Goal: Transaction & Acquisition: Purchase product/service

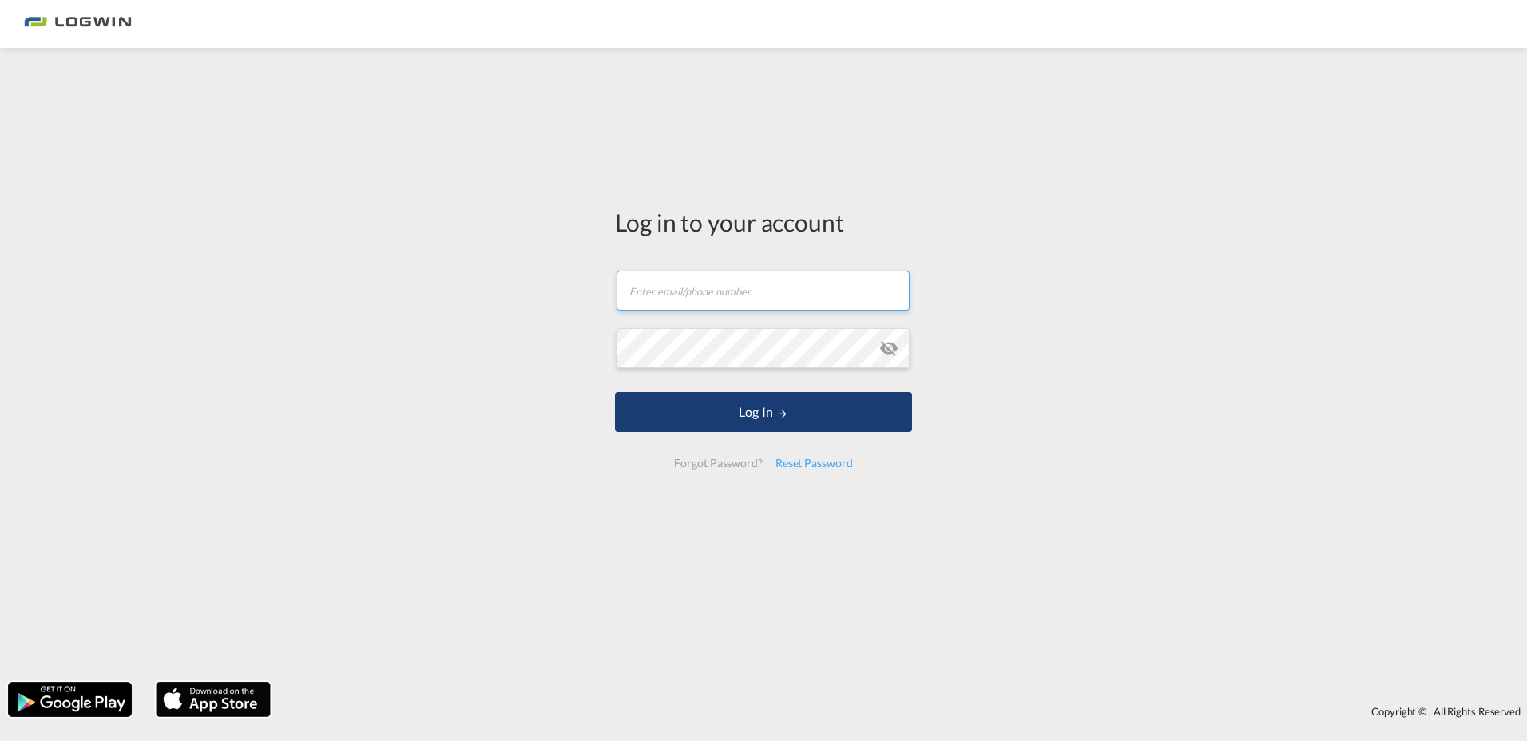
type input "[PERSON_NAME][EMAIL_ADDRESS][PERSON_NAME][DOMAIN_NAME]"
click at [696, 413] on button "Log In" at bounding box center [763, 412] width 297 height 40
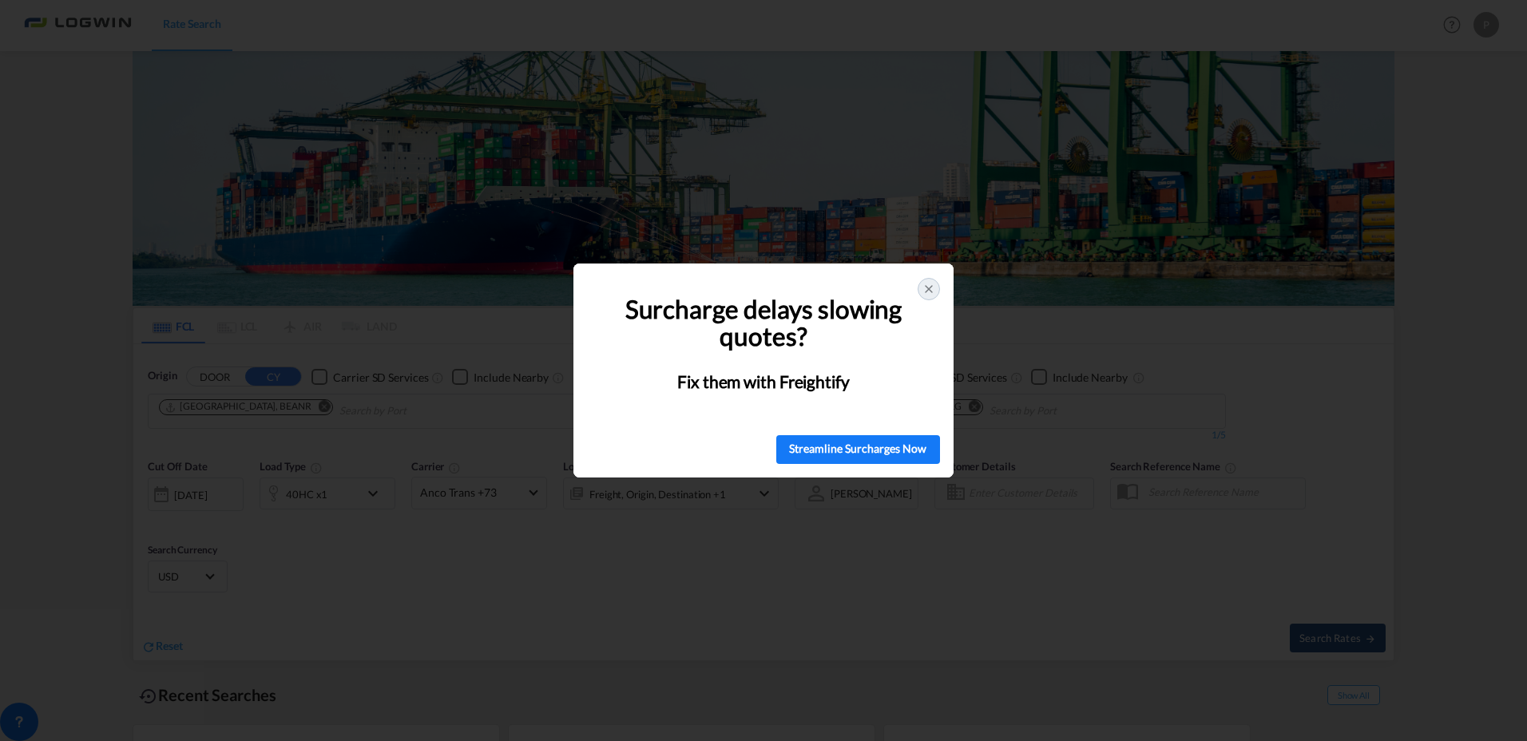
click at [926, 291] on icon at bounding box center [929, 289] width 6 height 6
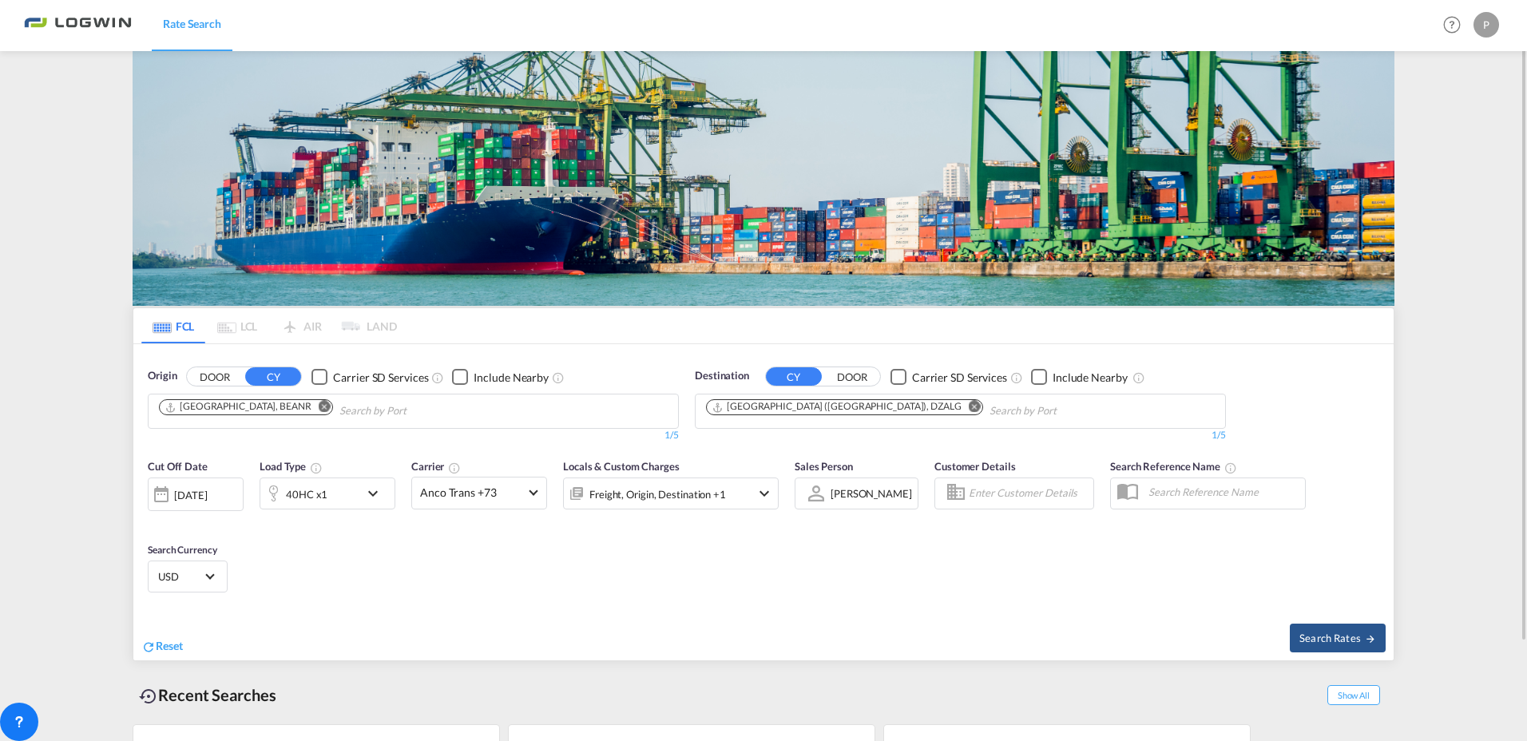
click at [969, 402] on md-icon "Remove" at bounding box center [975, 407] width 12 height 12
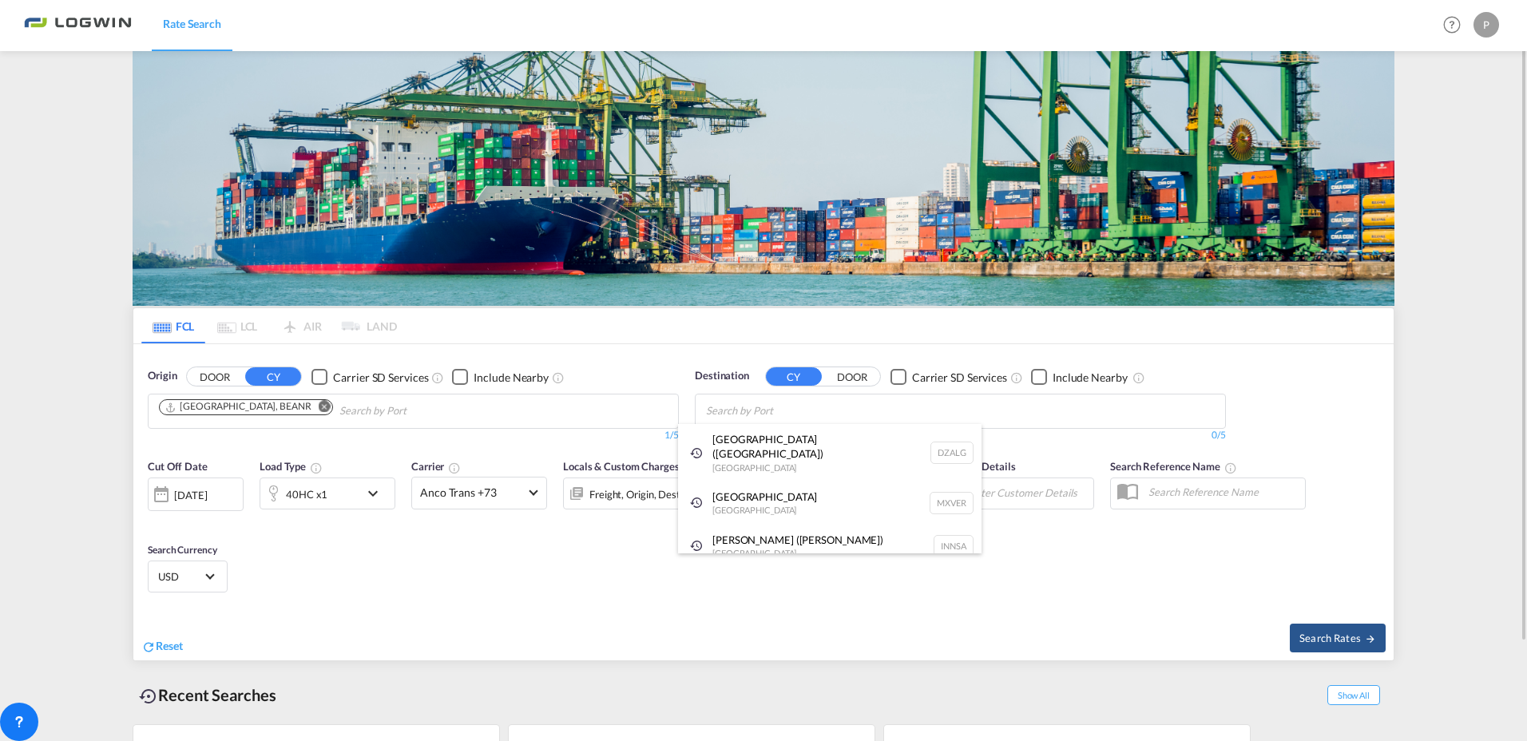
type input "n"
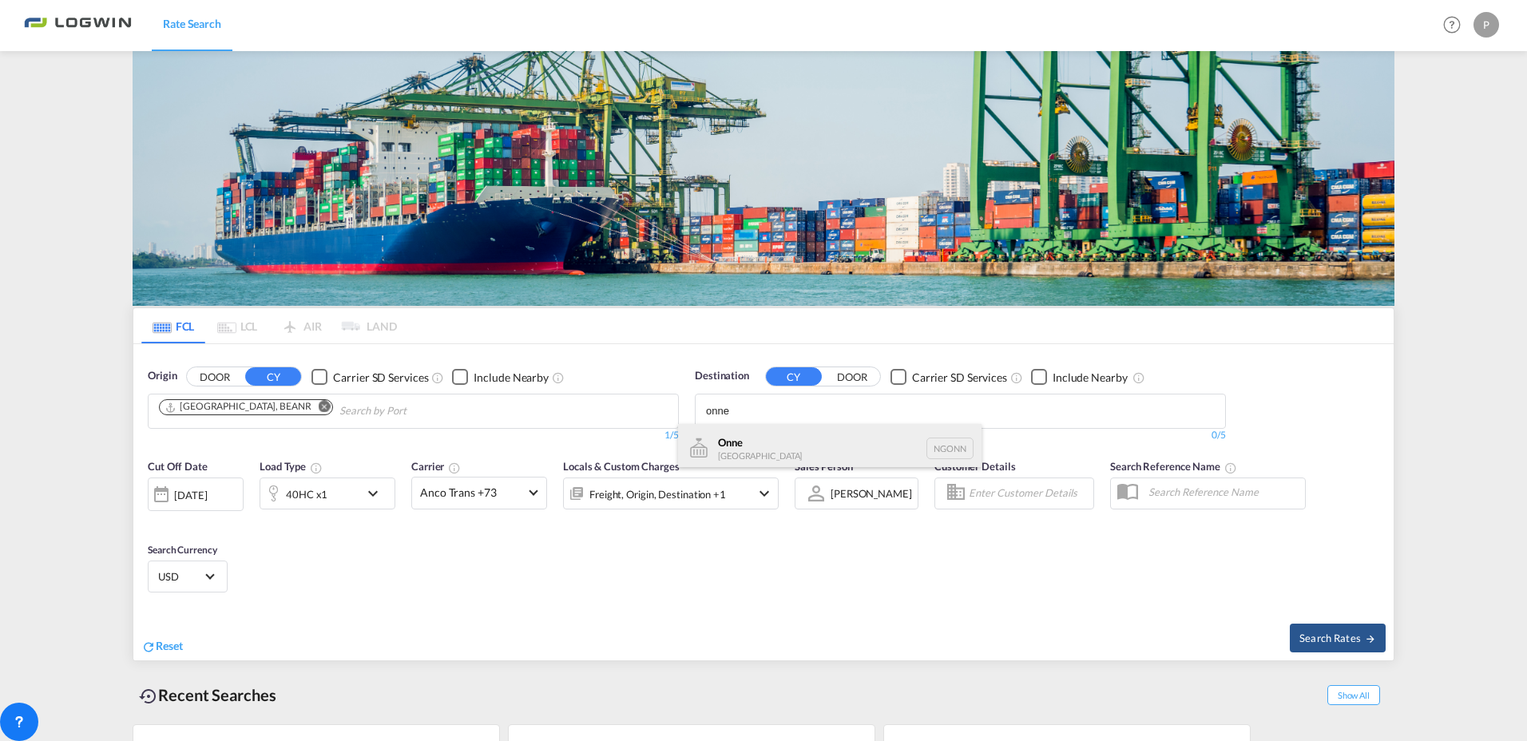
type input "onne"
click at [775, 439] on div "Onne Nigeria NGONN" at bounding box center [829, 448] width 303 height 48
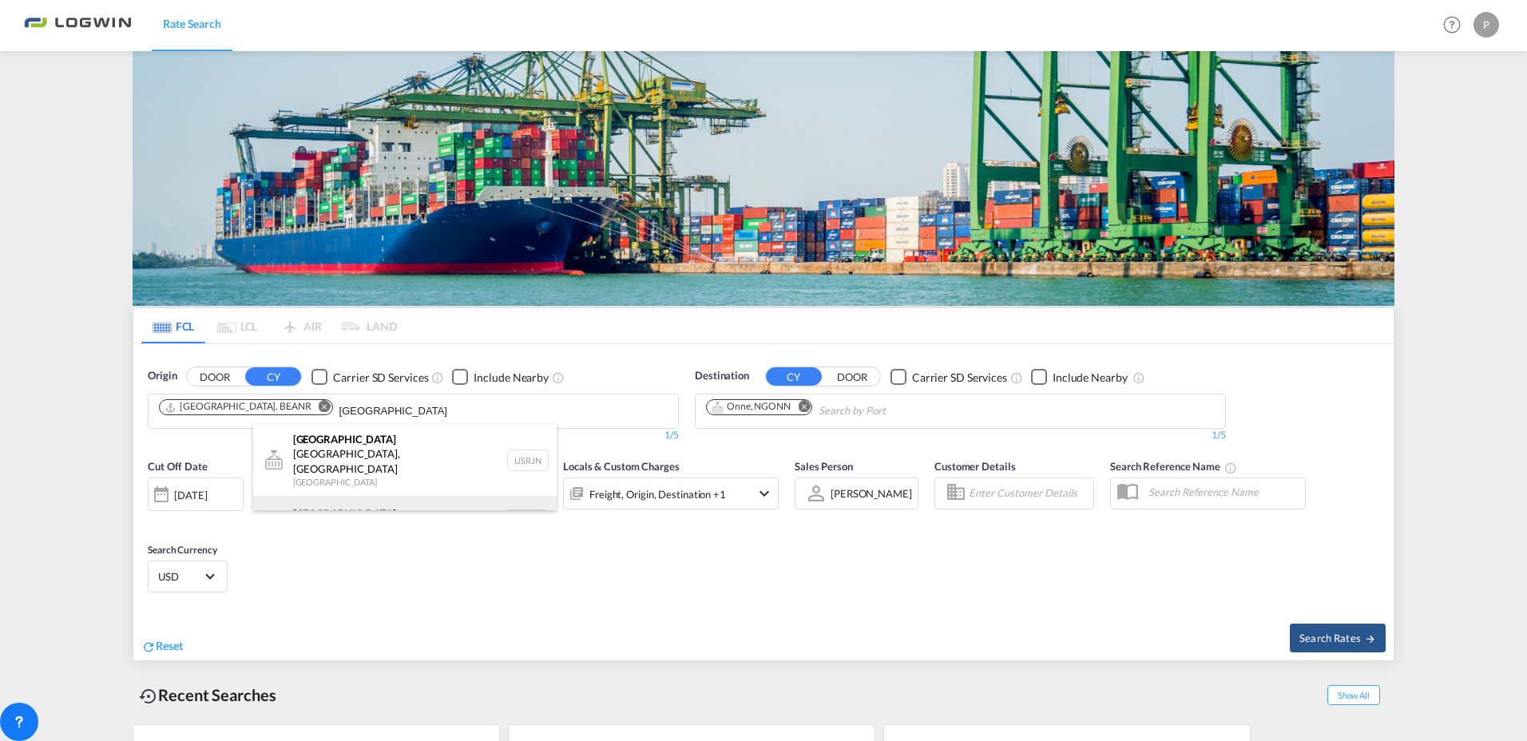
type input "rotterdam"
click at [353, 496] on div "Rotterdam Netherlands NLRTM" at bounding box center [404, 520] width 303 height 48
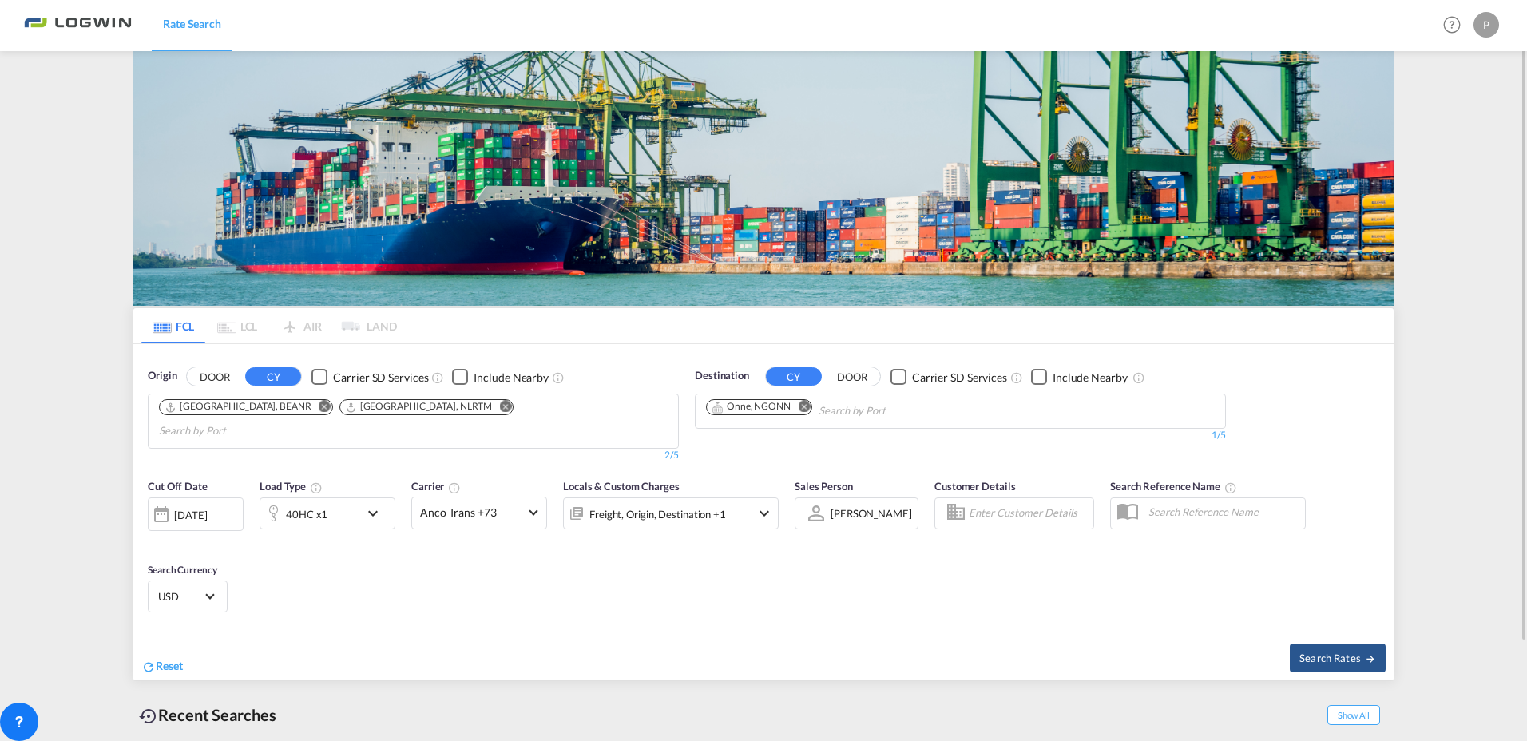
click at [378, 504] on md-icon "icon-chevron-down" at bounding box center [376, 513] width 27 height 19
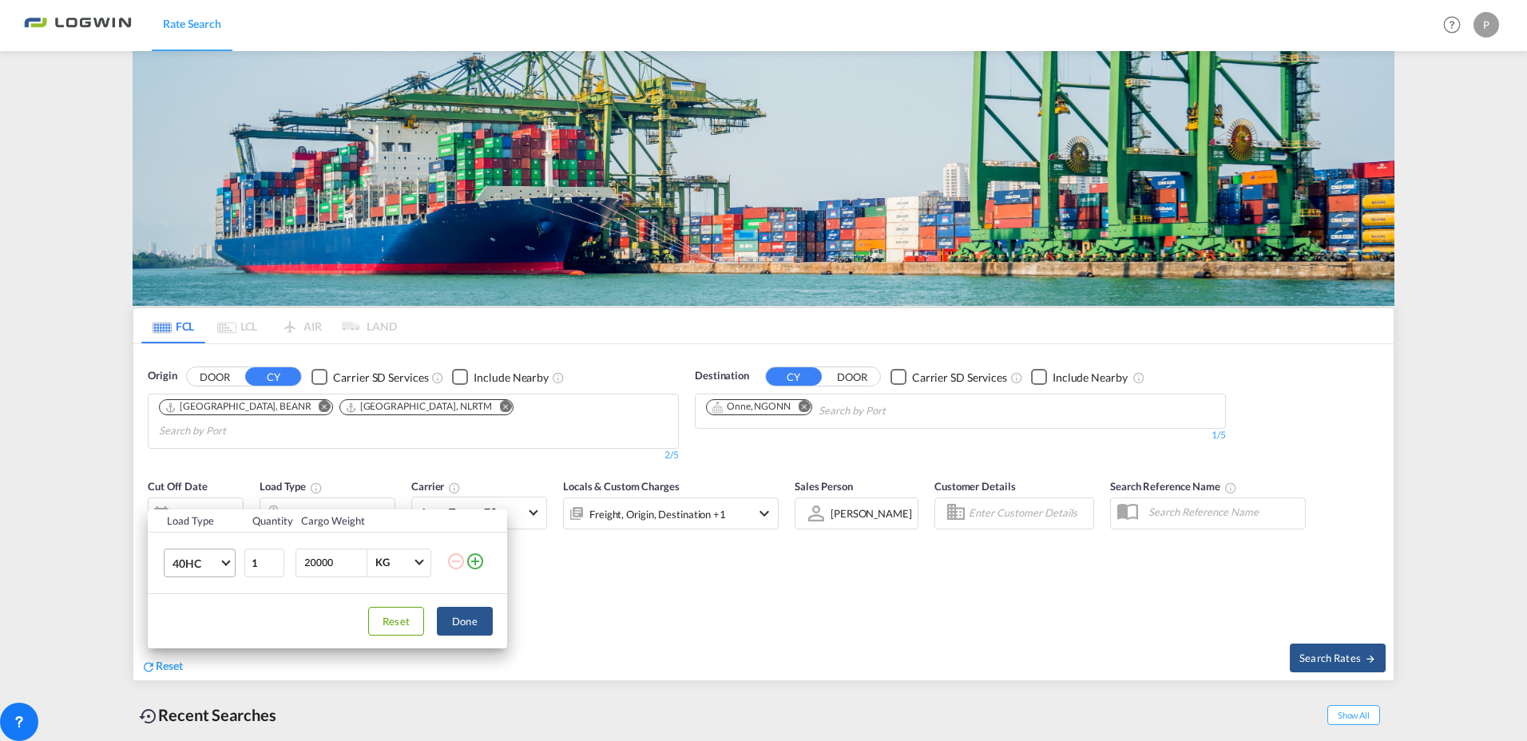
click at [220, 557] on md-select-value "40HC" at bounding box center [203, 562] width 64 height 27
click at [196, 490] on div "20GP" at bounding box center [186, 486] width 28 height 16
drag, startPoint x: 310, startPoint y: 561, endPoint x: 297, endPoint y: 560, distance: 12.8
click at [297, 560] on div "20000 KG KG" at bounding box center [363, 563] width 136 height 29
type input "10000"
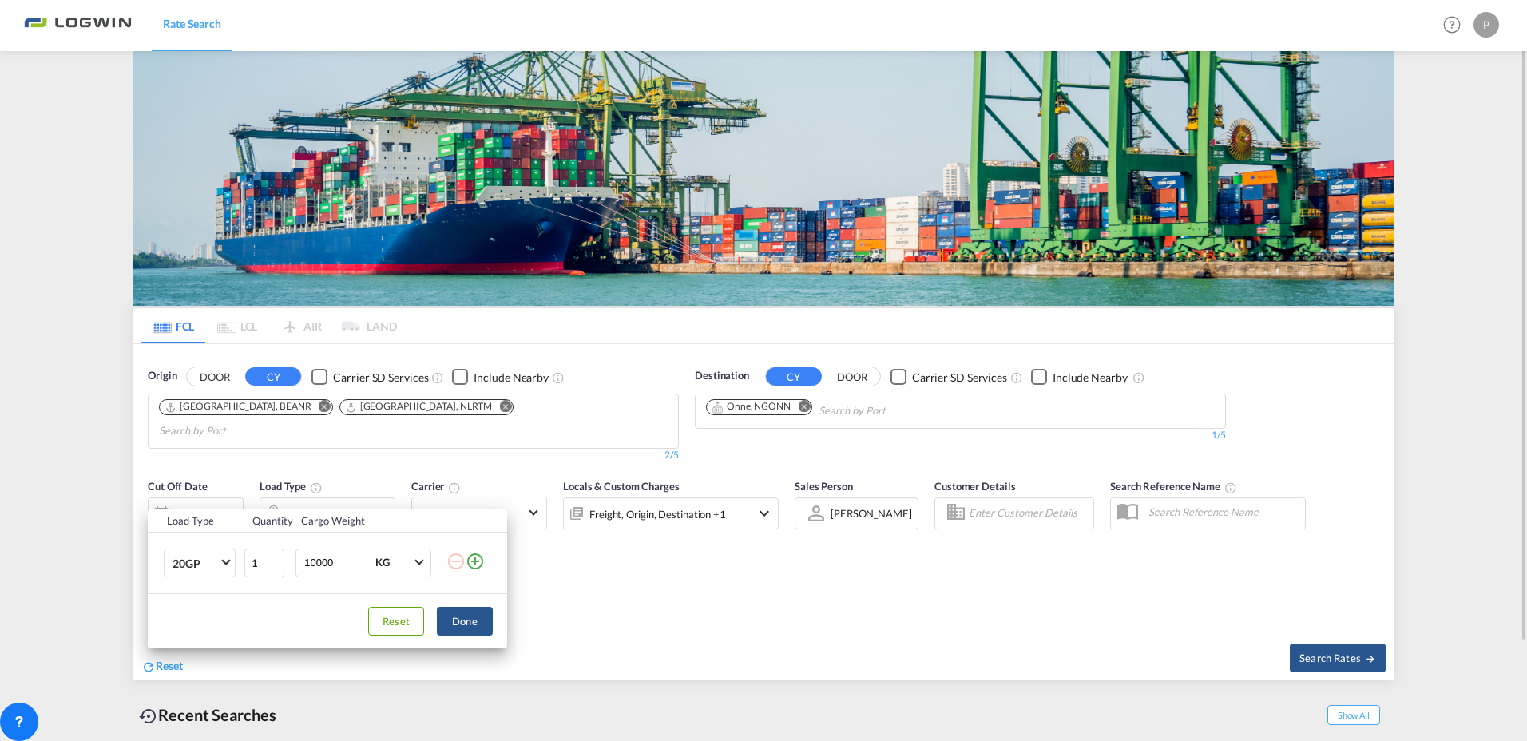
click at [468, 631] on button "Done" at bounding box center [465, 621] width 56 height 29
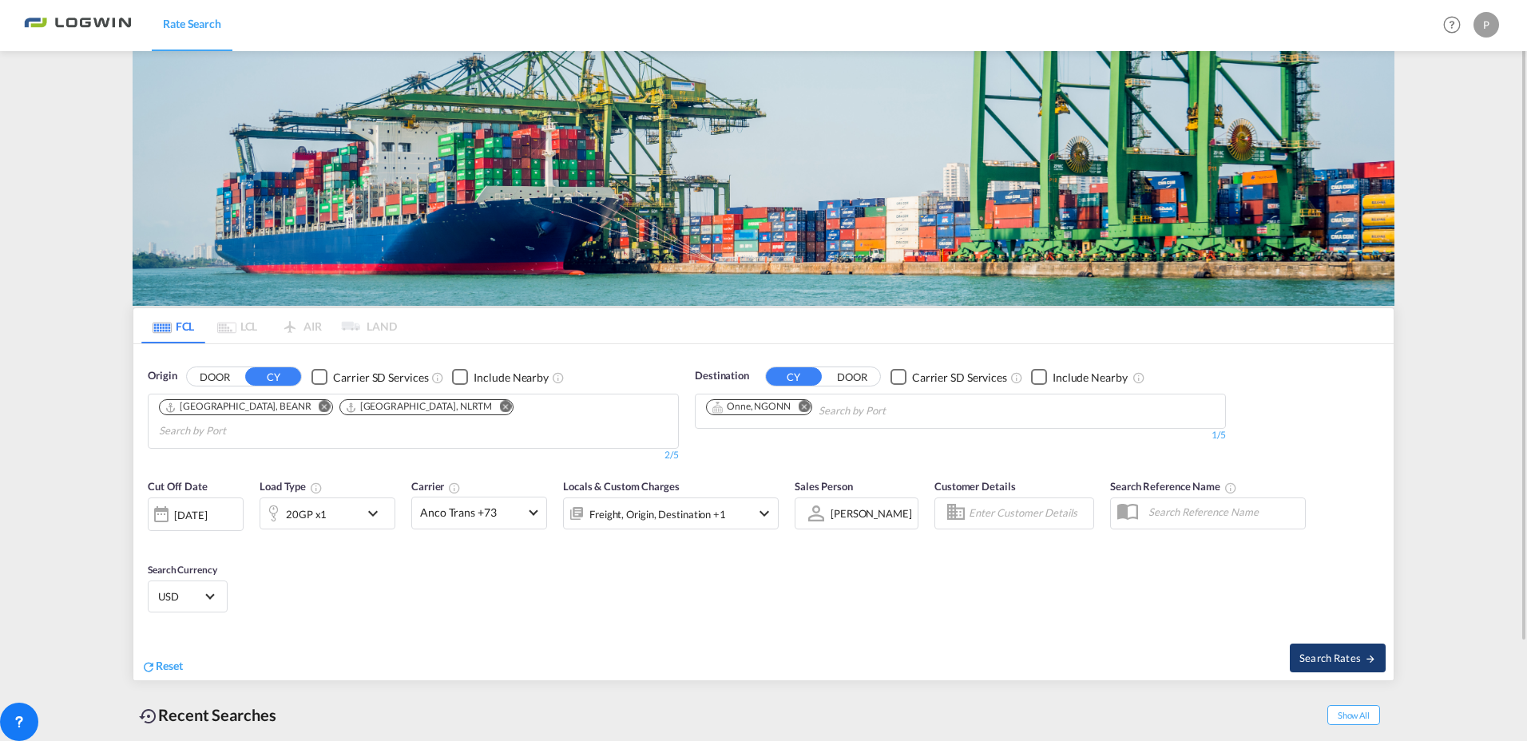
click at [1343, 652] on span "Search Rates" at bounding box center [1337, 658] width 77 height 13
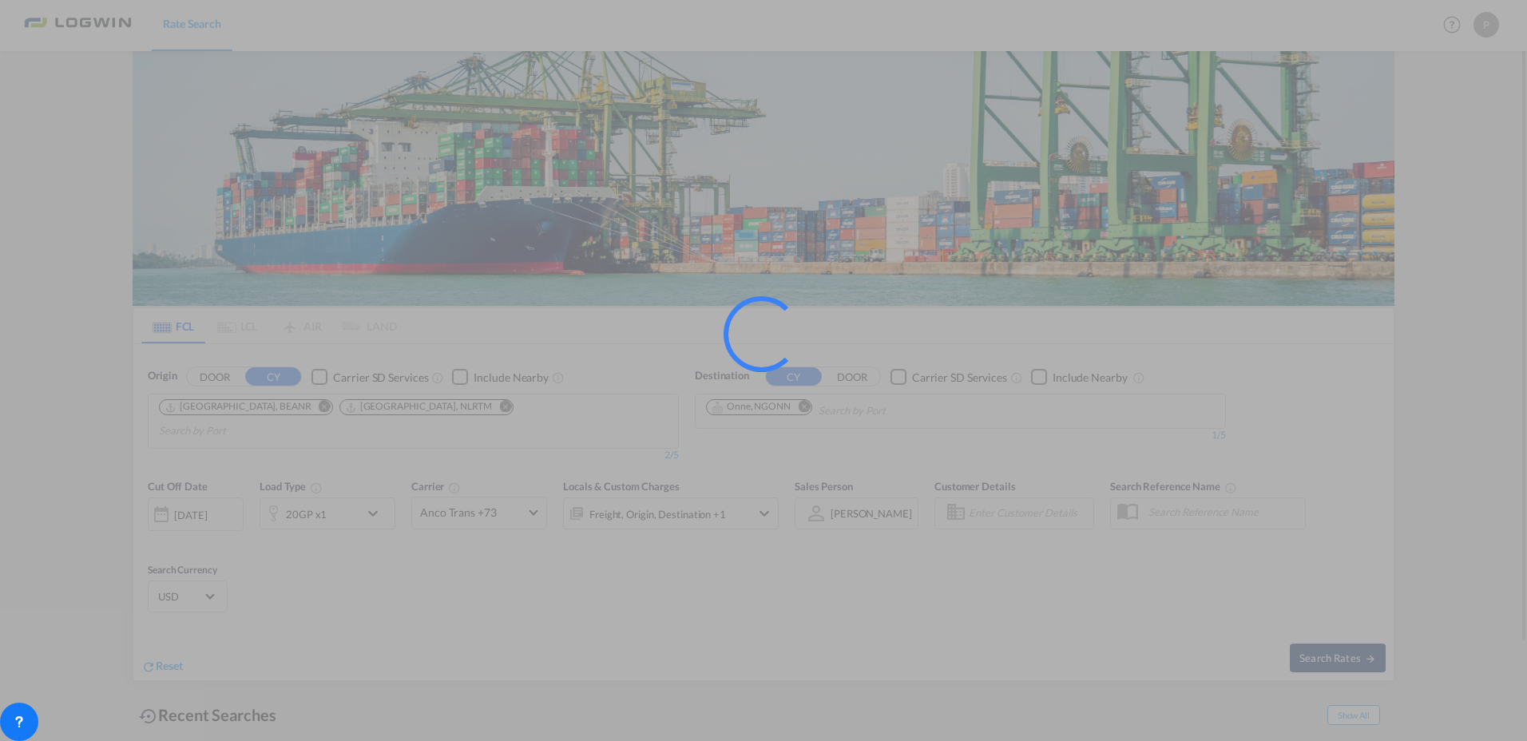
type input "BEANR,NLRTM to NGONN / 18 Aug 2025"
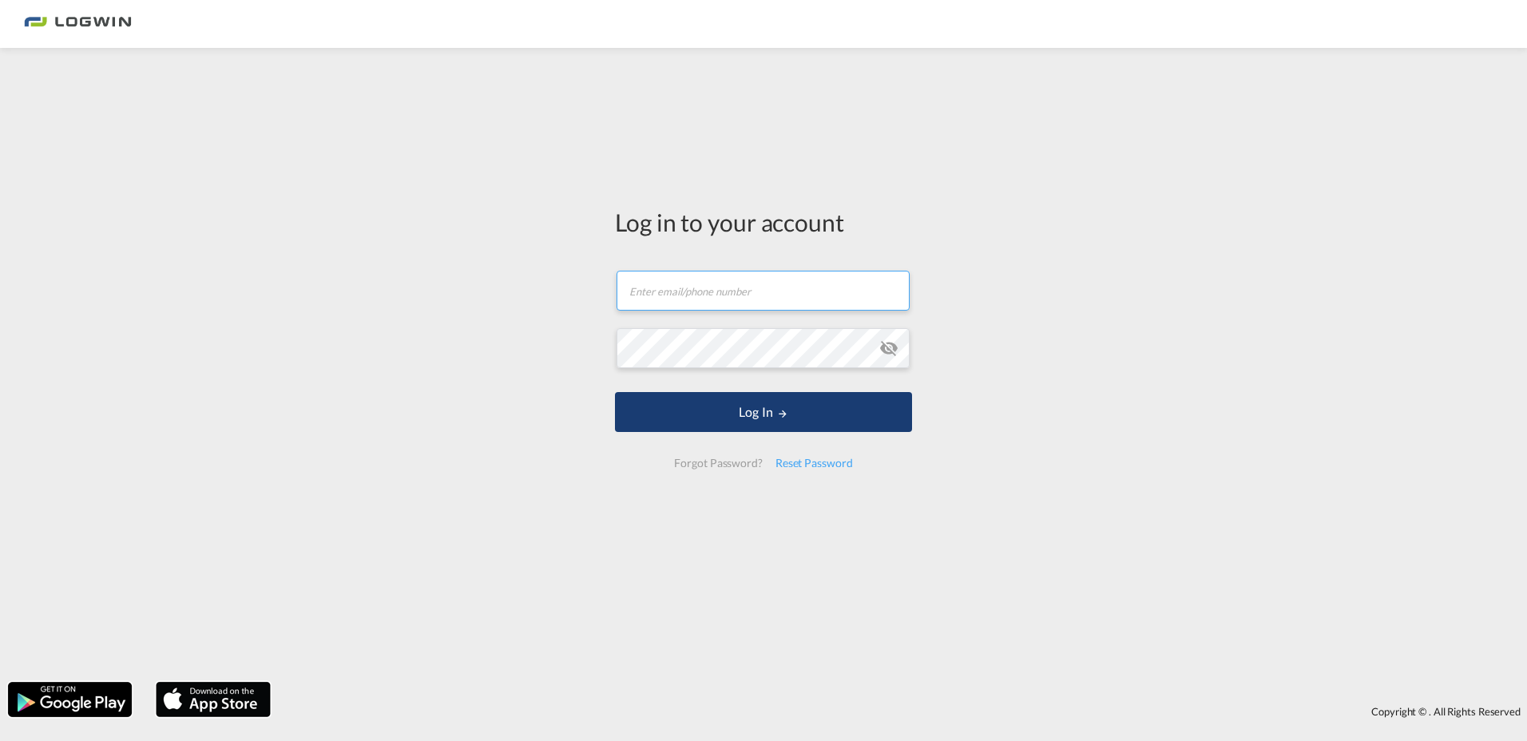
type input "[PERSON_NAME][EMAIL_ADDRESS][PERSON_NAME][DOMAIN_NAME]"
click at [713, 417] on body "Rate Search Rate Search Help Resources Product Release My Profile Logout FCL LC…" at bounding box center [763, 370] width 1527 height 741
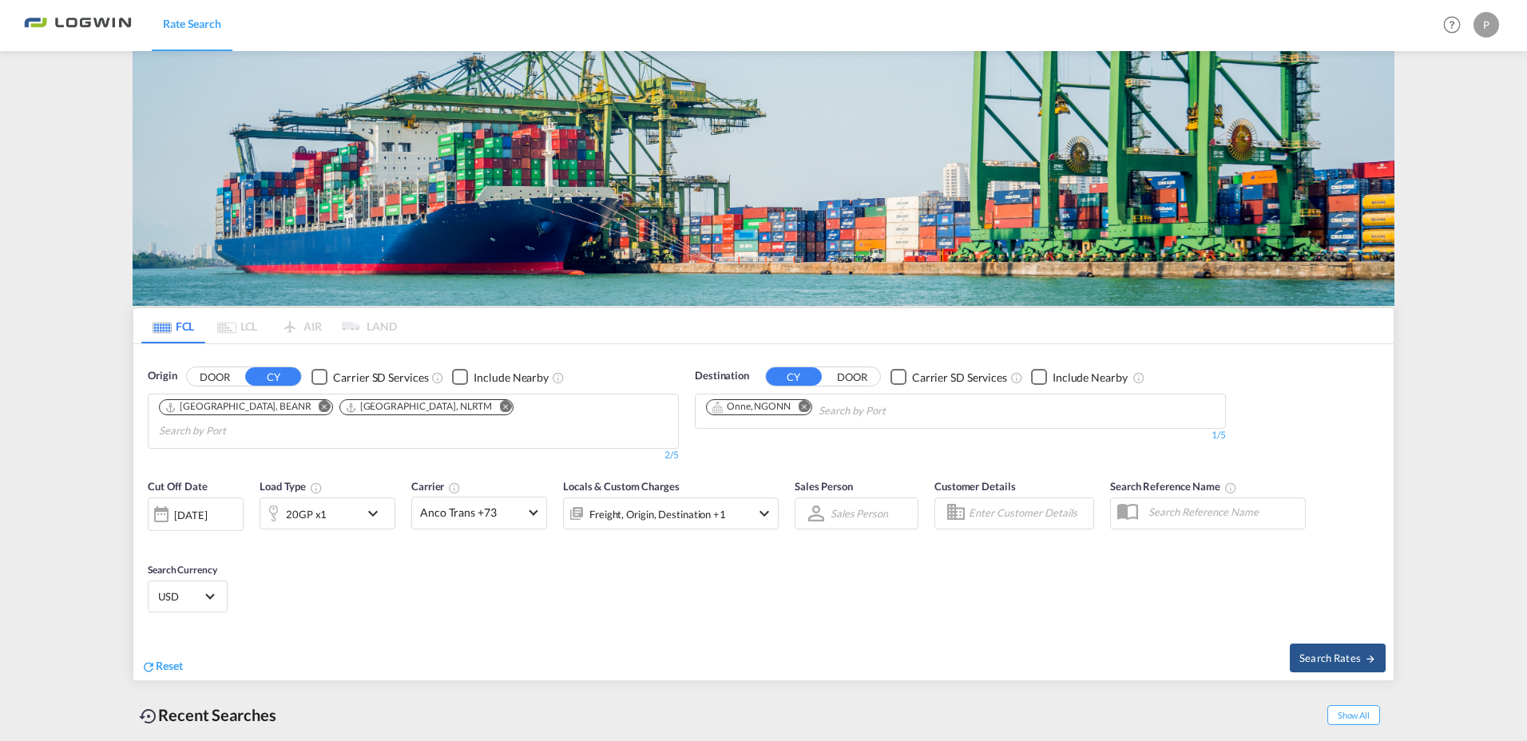
click at [806, 401] on md-icon "Remove" at bounding box center [804, 407] width 12 height 12
click at [807, 166] on img at bounding box center [764, 178] width 1262 height 255
click at [777, 417] on body "Rate Search Rate Search Help Resources Product Release P My Profile Logout FCL …" at bounding box center [763, 370] width 1527 height 741
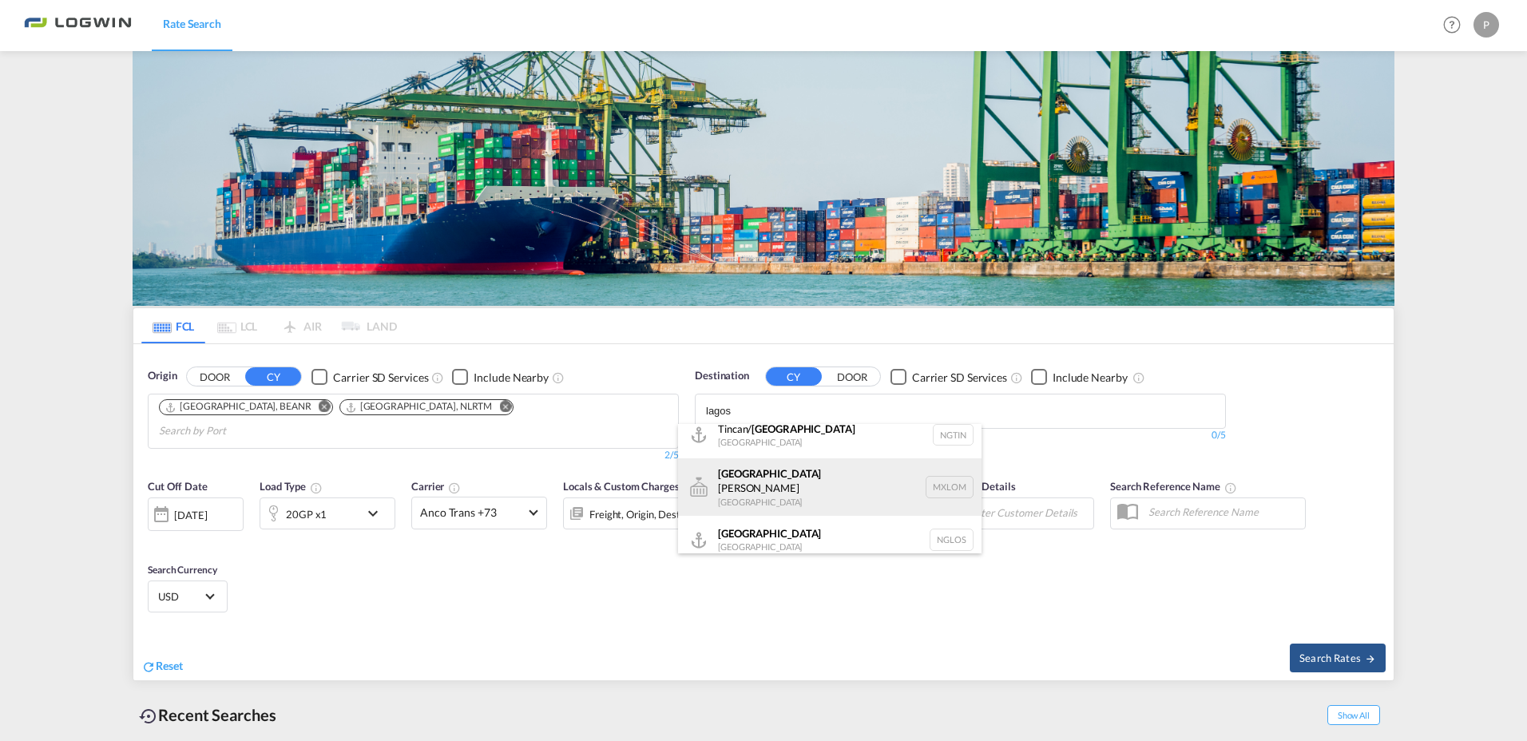
scroll to position [14, 0]
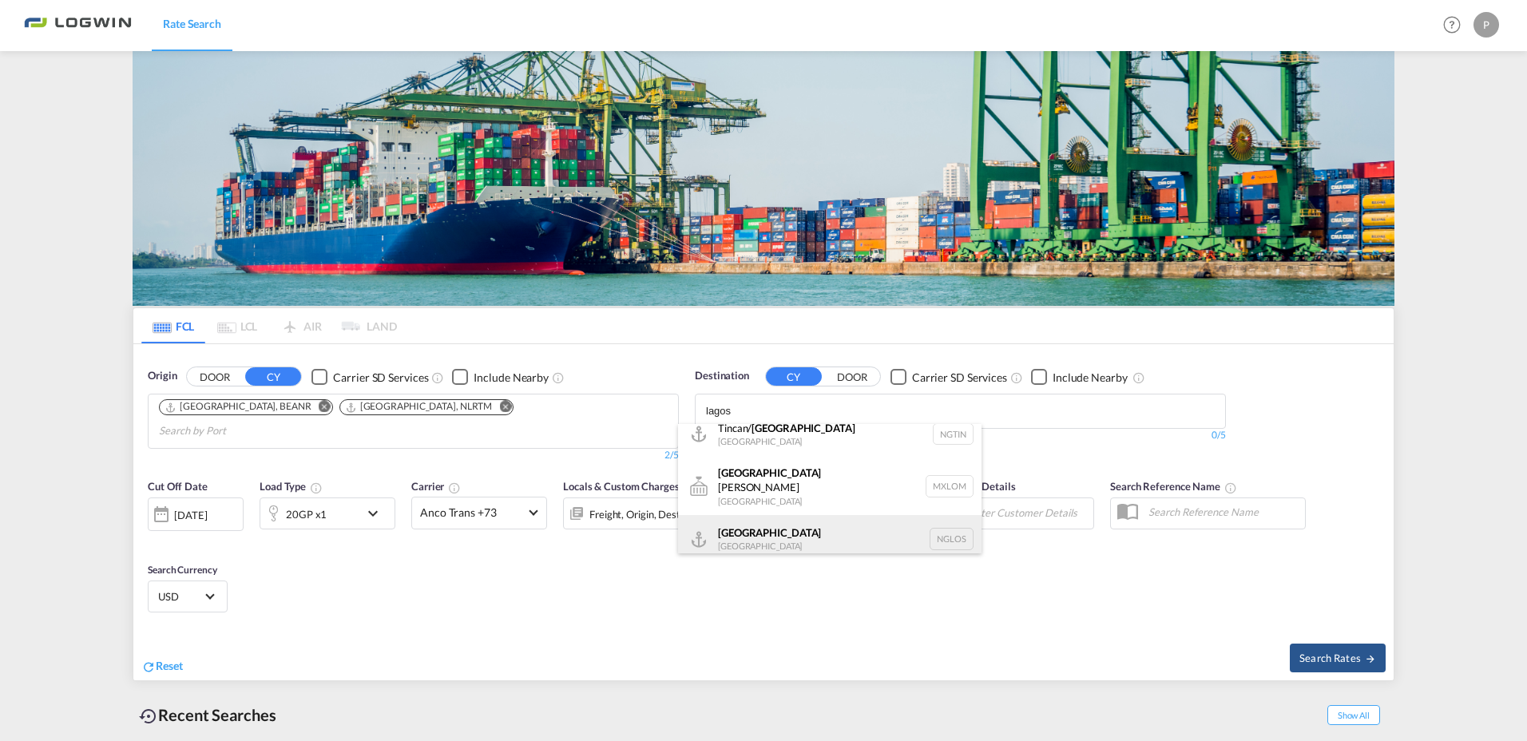
type input "lagos"
click at [930, 534] on div "Lagos Nigeria NGLOS" at bounding box center [829, 539] width 303 height 48
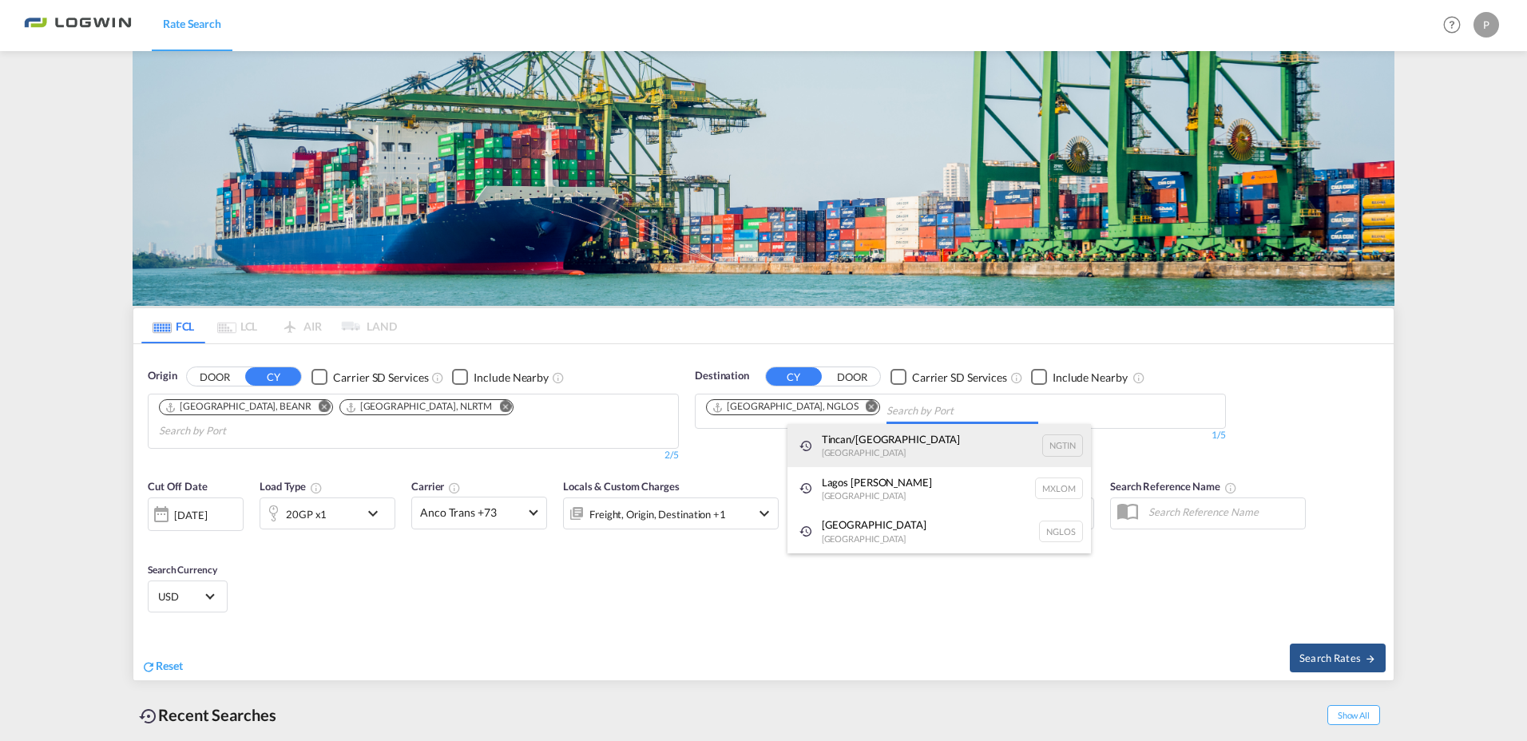
scroll to position [0, 0]
type input "lagos"
click at [888, 449] on div "Tincan/ Lagos Nigeria NGTIN" at bounding box center [938, 448] width 303 height 48
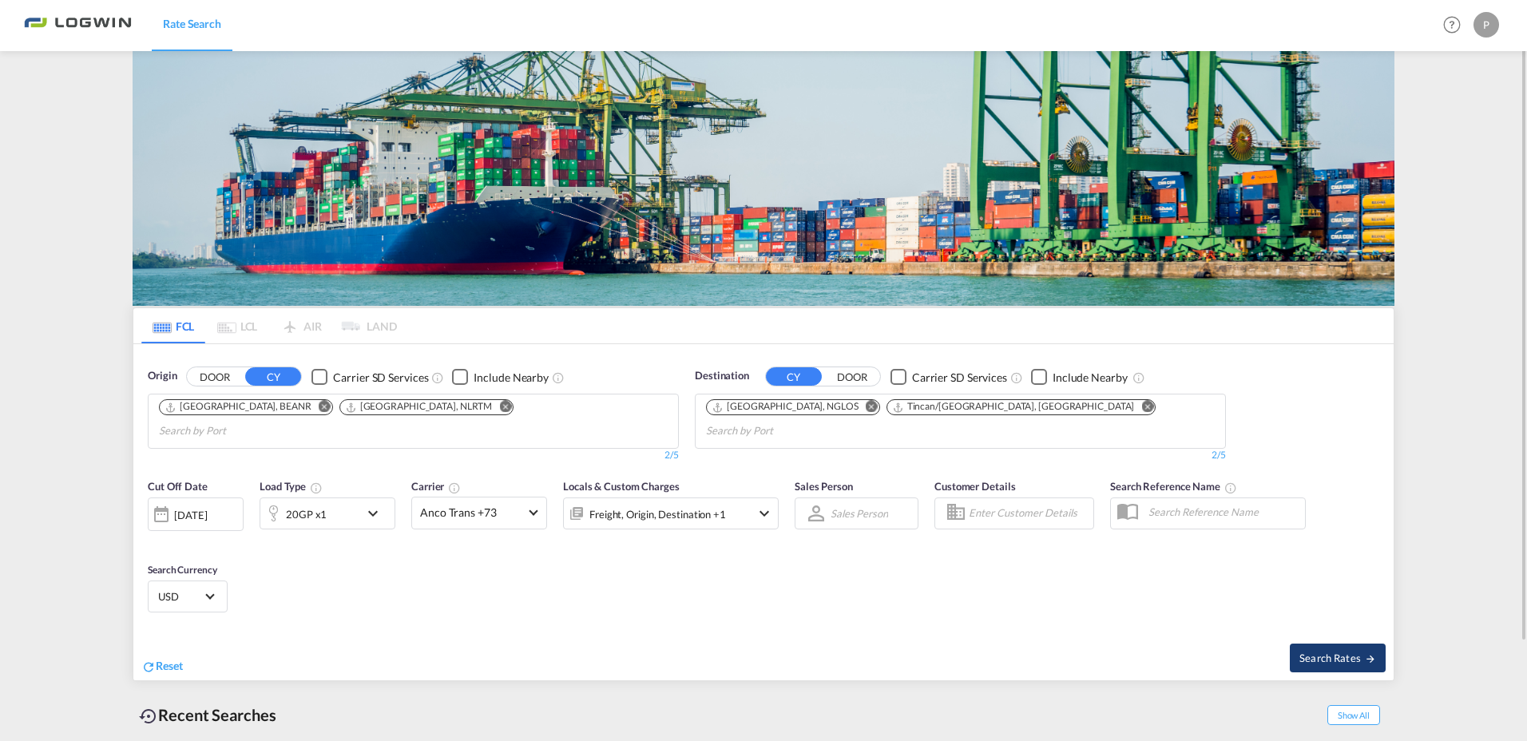
click at [1319, 652] on span "Search Rates" at bounding box center [1337, 658] width 77 height 13
type input "BEANR,NLRTM to NGLOS,NGTIN / 18 Aug 2025"
